Goal: Transaction & Acquisition: Purchase product/service

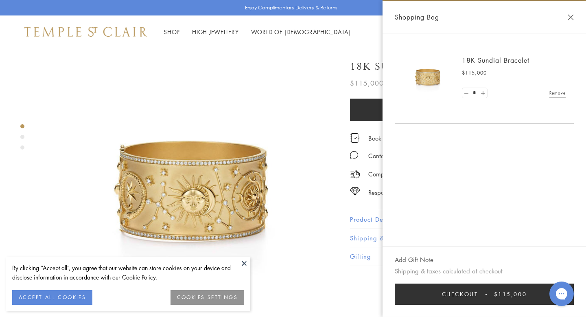
click at [569, 16] on button "Close Shopping Bag" at bounding box center [571, 17] width 6 height 6
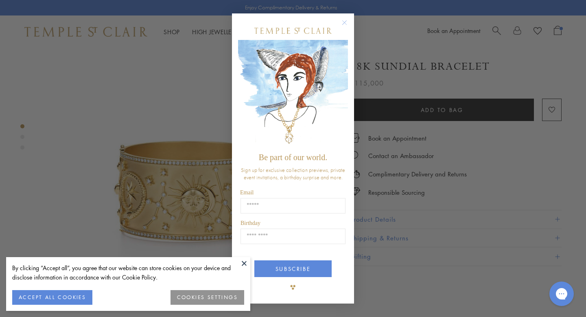
click at [343, 24] on icon "Close dialog" at bounding box center [345, 23] width 4 height 4
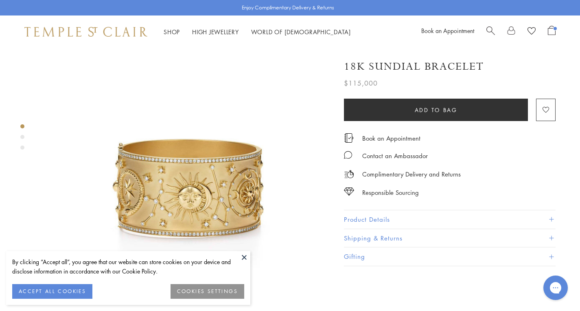
click at [243, 258] on button at bounding box center [244, 257] width 12 height 12
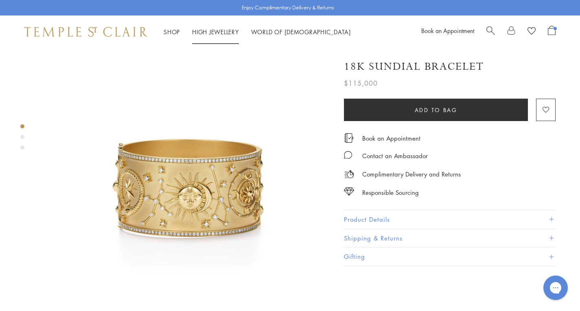
click at [211, 32] on link "High Jewellery High Jewellery" at bounding box center [215, 32] width 47 height 8
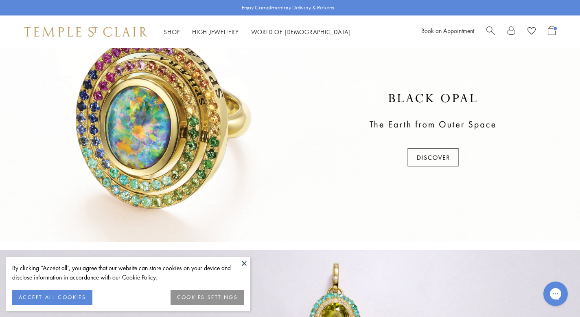
click at [246, 262] on button at bounding box center [244, 263] width 12 height 12
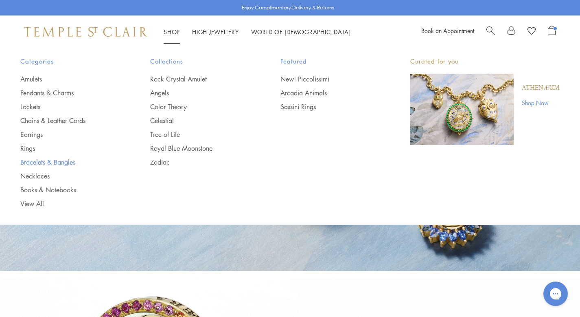
click at [38, 163] on link "Bracelets & Bangles" at bounding box center [68, 162] width 97 height 9
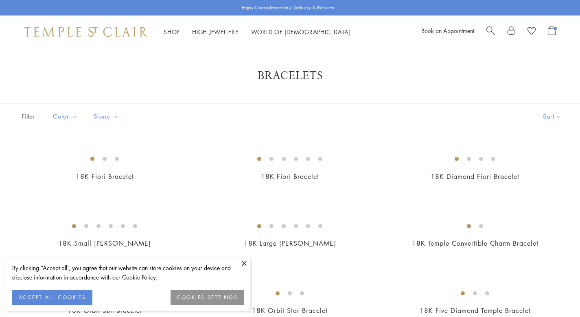
scroll to position [582, 0]
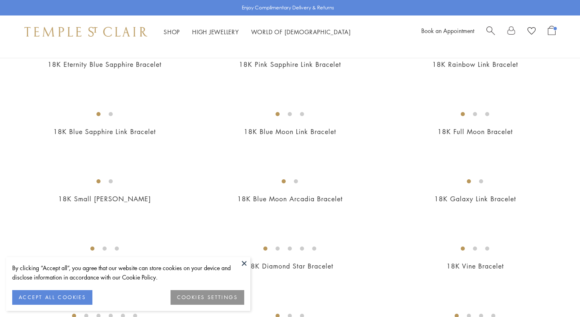
click at [246, 263] on button at bounding box center [244, 263] width 12 height 12
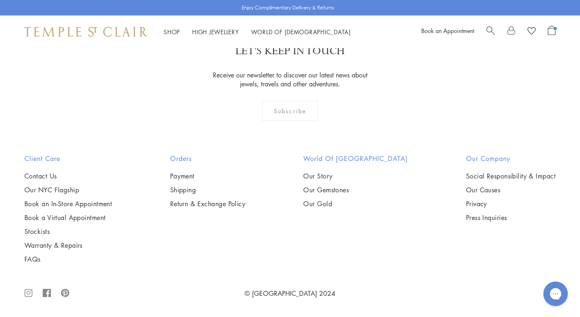
scroll to position [2730, 0]
click at [0, 0] on img at bounding box center [0, 0] width 0 height 0
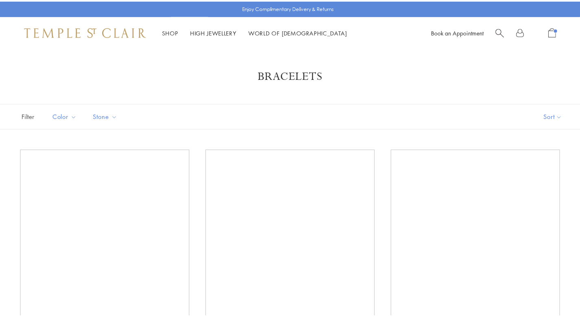
scroll to position [2730, 0]
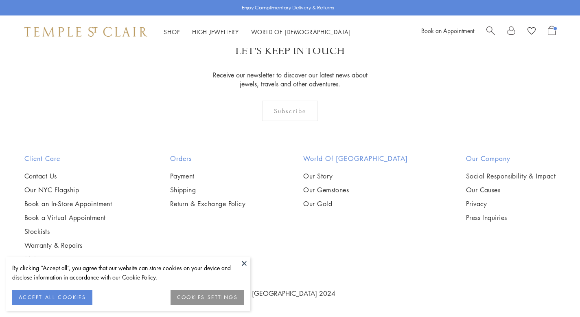
click at [0, 0] on img at bounding box center [0, 0] width 0 height 0
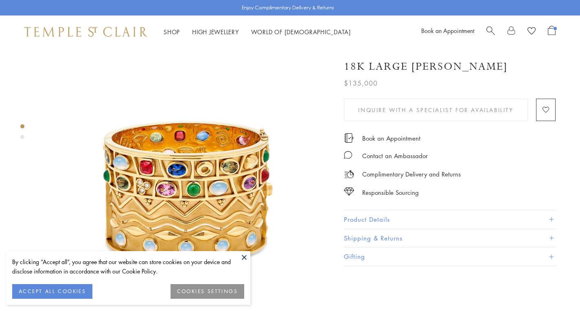
click at [245, 254] on button at bounding box center [244, 257] width 12 height 12
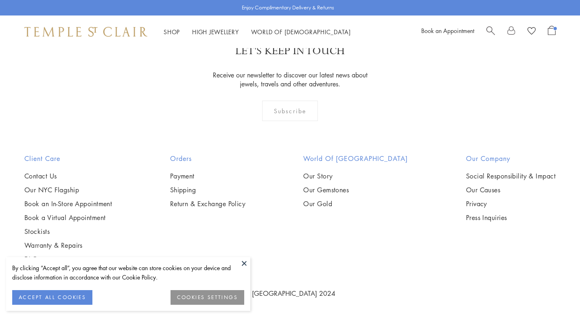
click at [0, 0] on img at bounding box center [0, 0] width 0 height 0
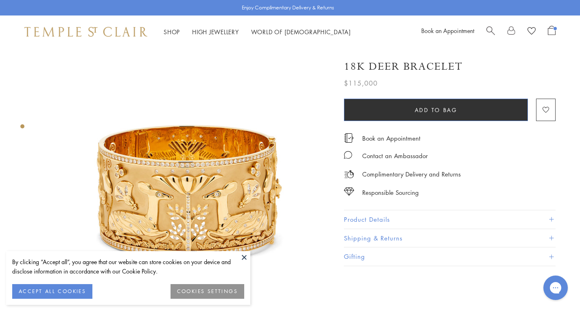
click at [450, 105] on button "Add to bag" at bounding box center [436, 110] width 184 height 22
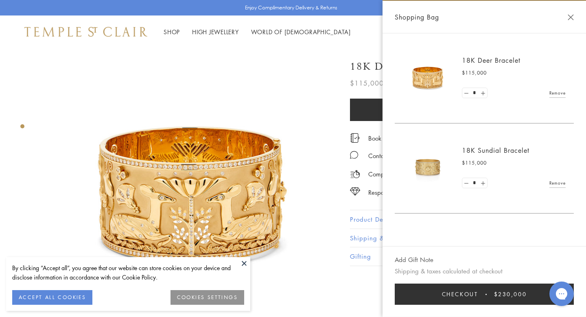
click at [573, 16] on button "Close Shopping Bag" at bounding box center [571, 17] width 6 height 6
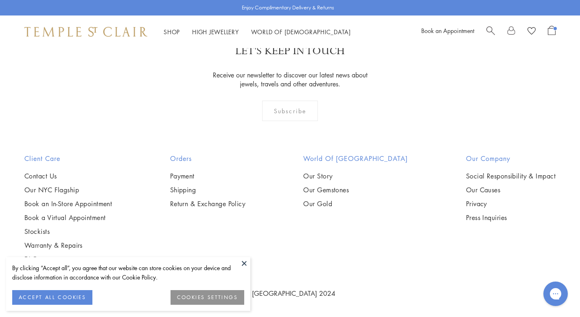
scroll to position [2864, 0]
click at [243, 263] on button at bounding box center [244, 263] width 12 height 12
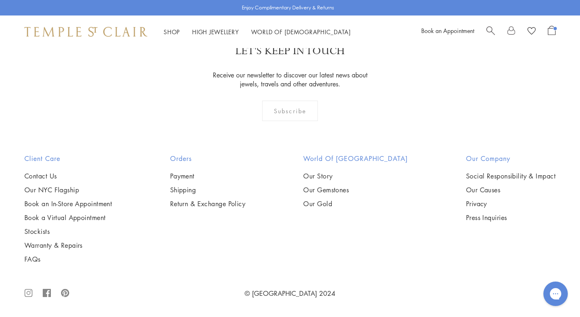
scroll to position [2753, 0]
click at [0, 0] on img at bounding box center [0, 0] width 0 height 0
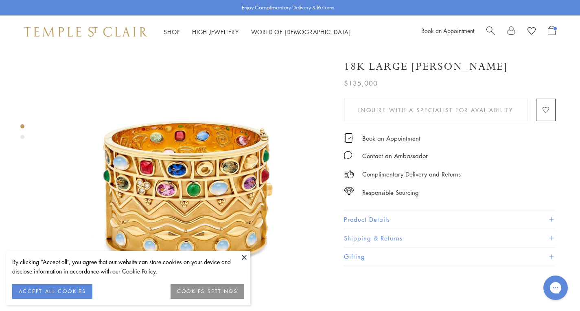
click at [556, 30] on div "Shop Shop Categories Amulets Pendants & Charms Lockets Chains & Leather Cords E…" at bounding box center [290, 31] width 580 height 33
click at [554, 29] on span "Open Shopping Bag" at bounding box center [555, 28] width 3 height 3
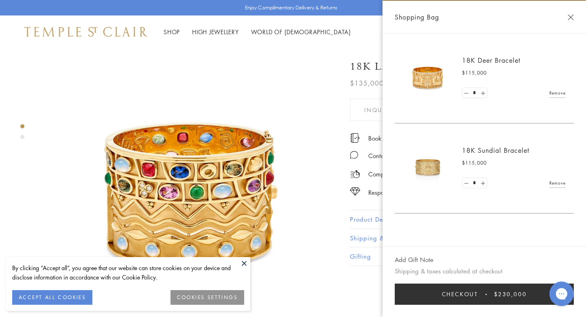
click at [472, 294] on span "Checkout" at bounding box center [460, 293] width 36 height 9
